Goal: Information Seeking & Learning: Find contact information

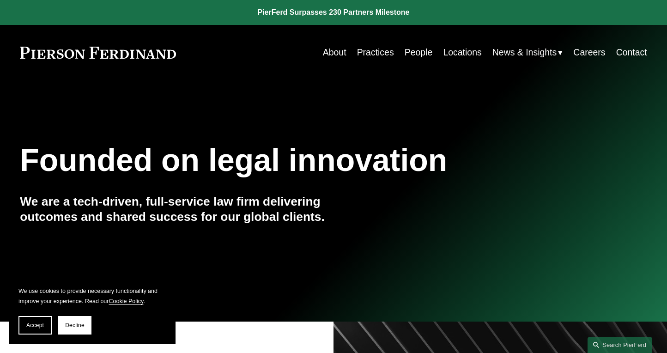
click at [420, 55] on link "People" at bounding box center [419, 52] width 28 height 18
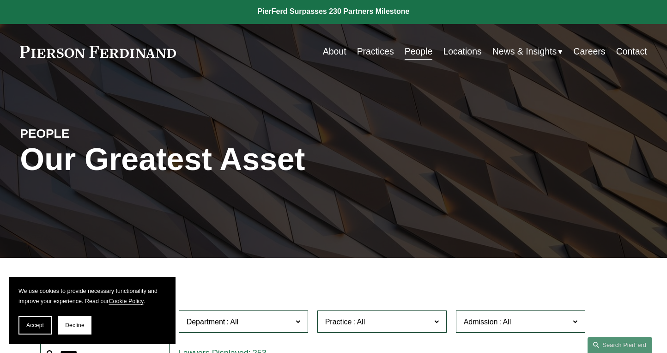
scroll to position [105, 0]
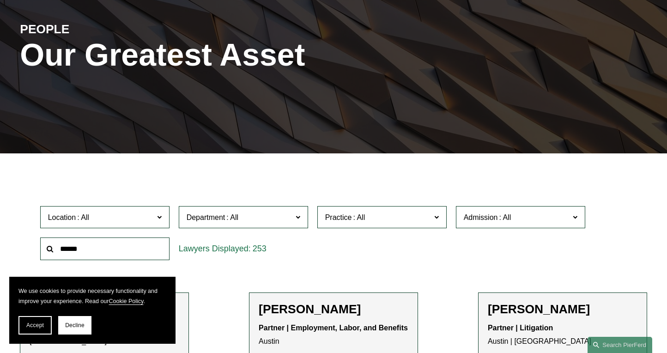
click at [118, 244] on input "text" at bounding box center [104, 248] width 129 height 23
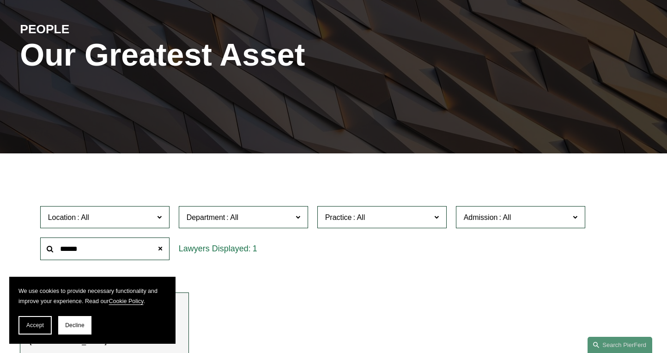
scroll to position [267, 0]
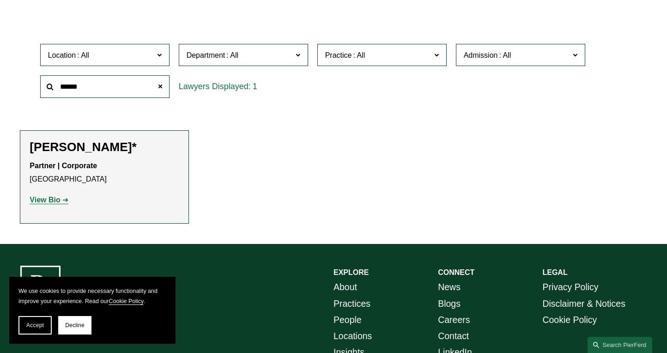
type input "******"
click at [55, 201] on strong "View Bio" at bounding box center [45, 200] width 30 height 8
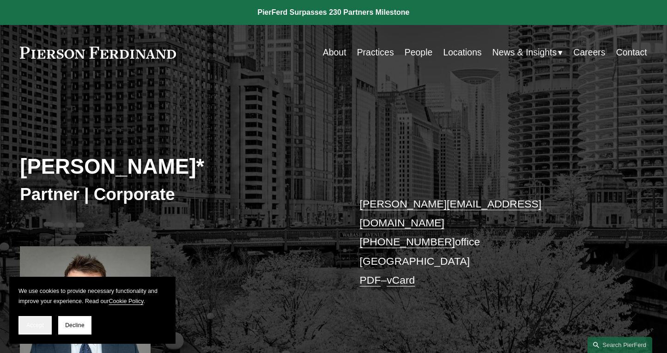
click at [37, 328] on span "Accept" at bounding box center [35, 325] width 18 height 6
